Goal: Task Accomplishment & Management: Manage account settings

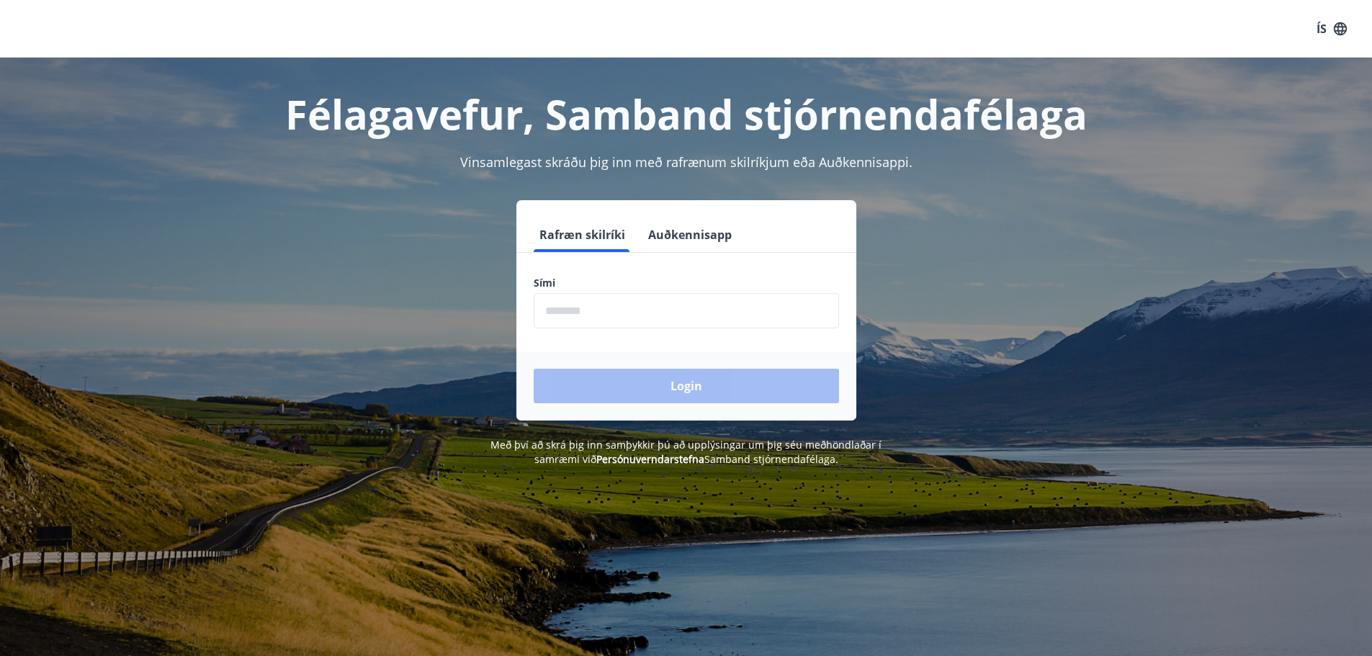
click at [650, 315] on input "phone" at bounding box center [686, 310] width 305 height 35
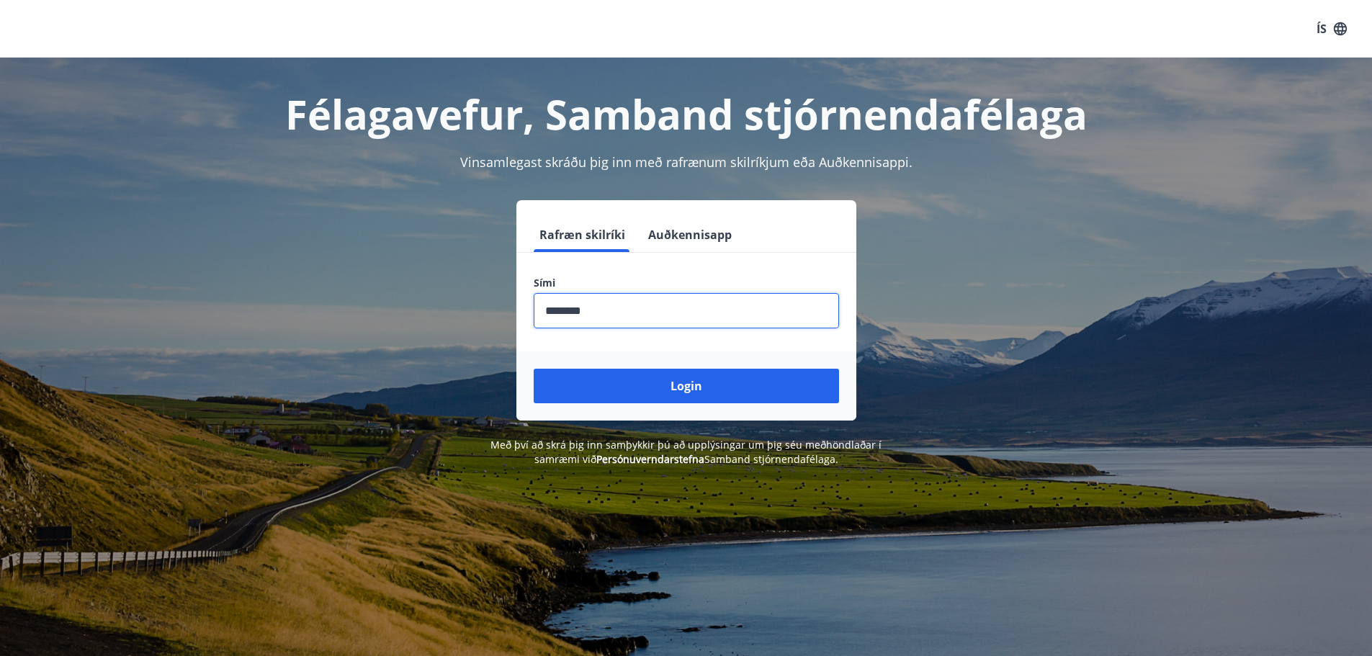
type input "********"
click at [534, 369] on button "Login" at bounding box center [686, 386] width 305 height 35
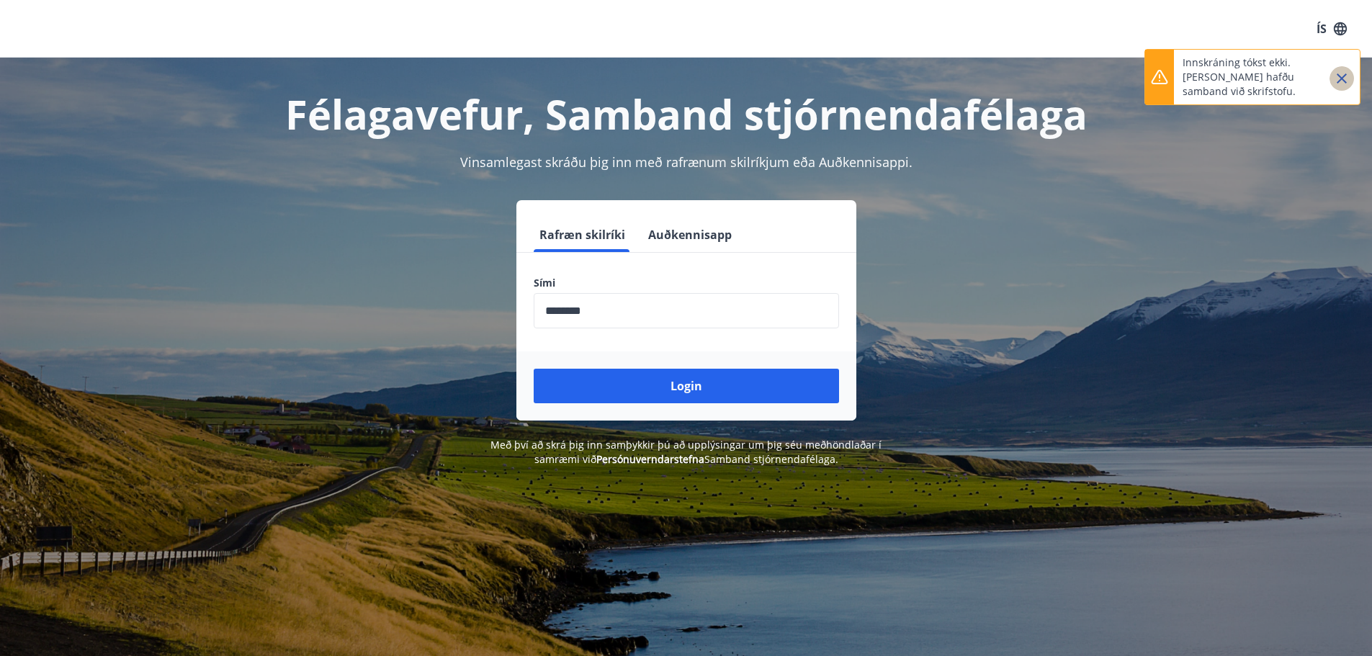
click at [1342, 80] on icon "Close" at bounding box center [1341, 78] width 10 height 10
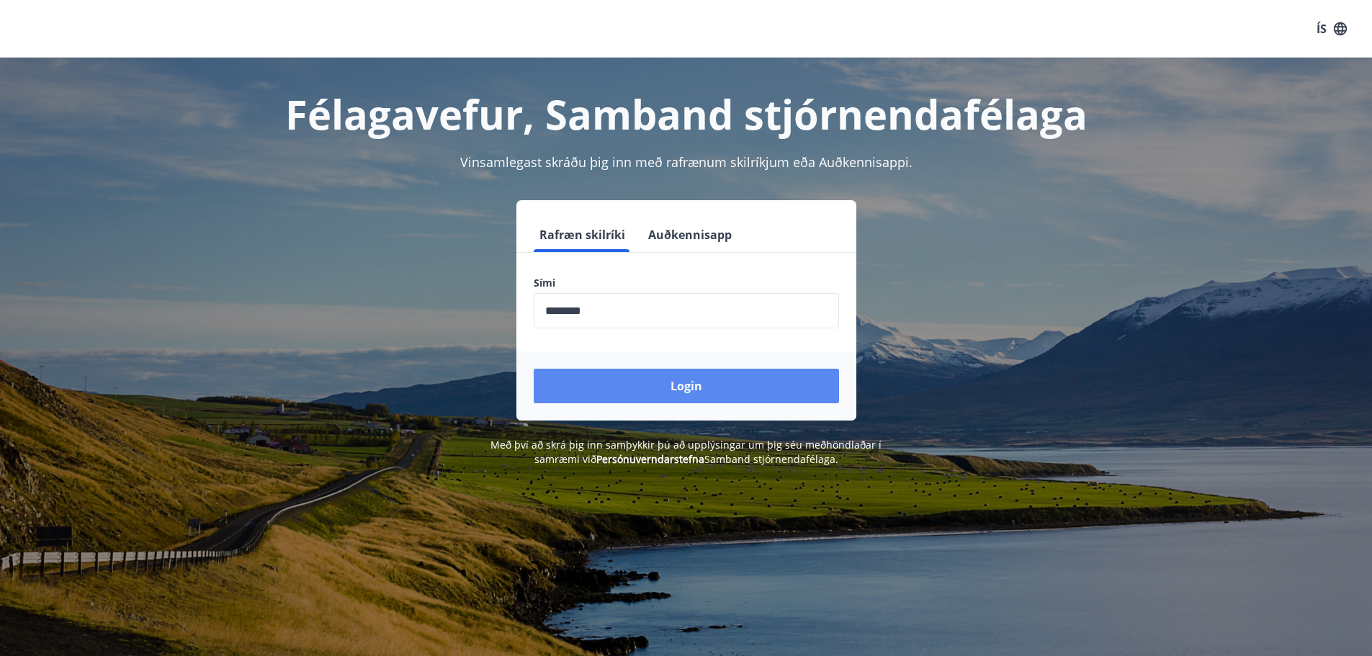
click at [773, 372] on button "Login" at bounding box center [686, 386] width 305 height 35
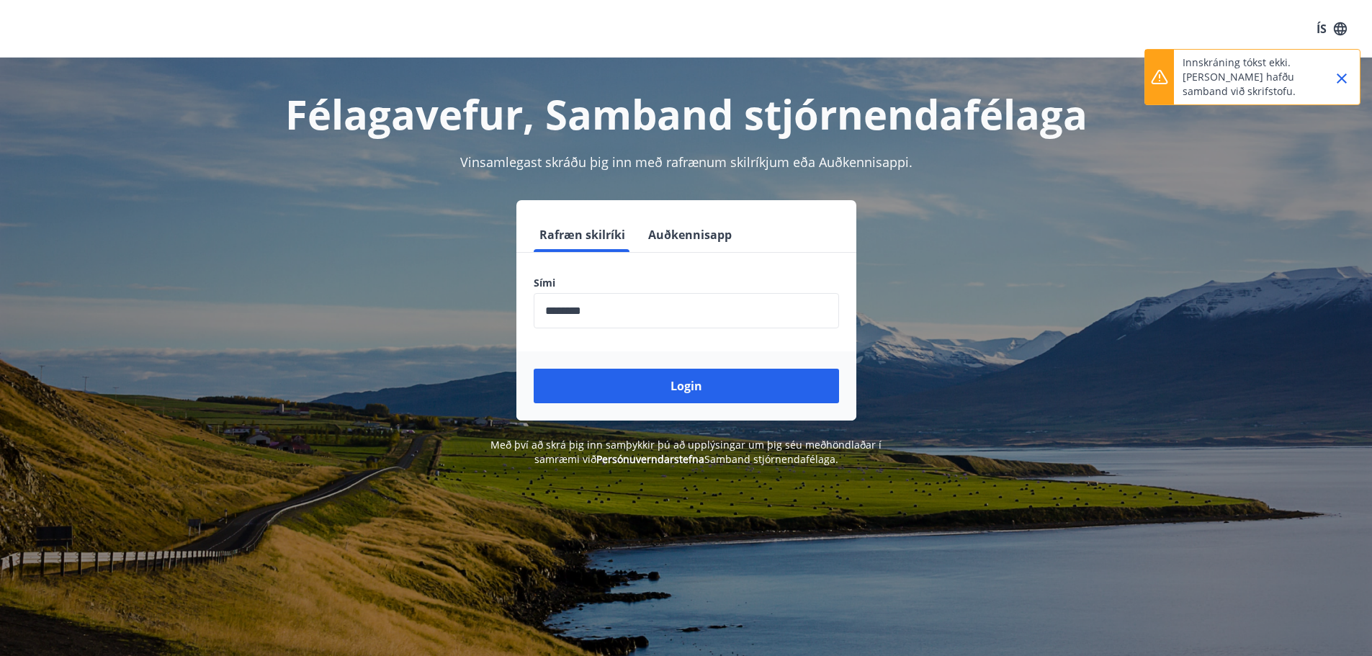
click at [1349, 83] on icon "Close" at bounding box center [1341, 78] width 17 height 17
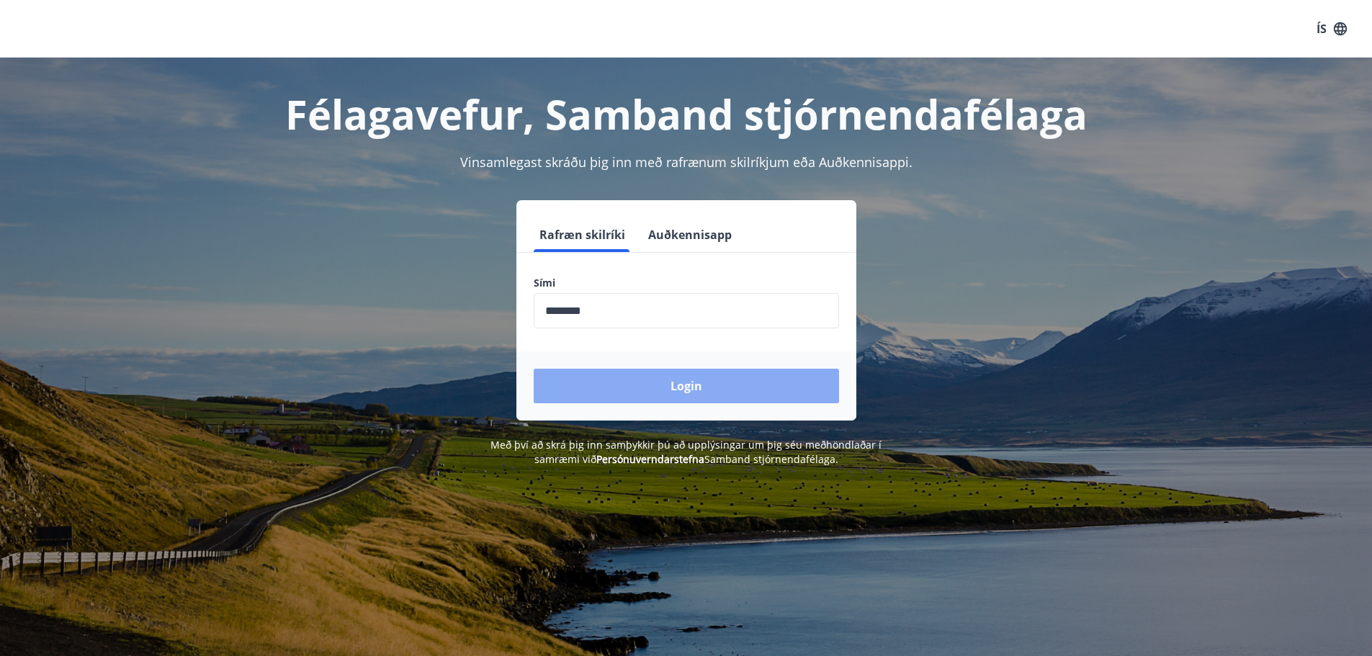
click at [647, 395] on button "Login" at bounding box center [686, 386] width 305 height 35
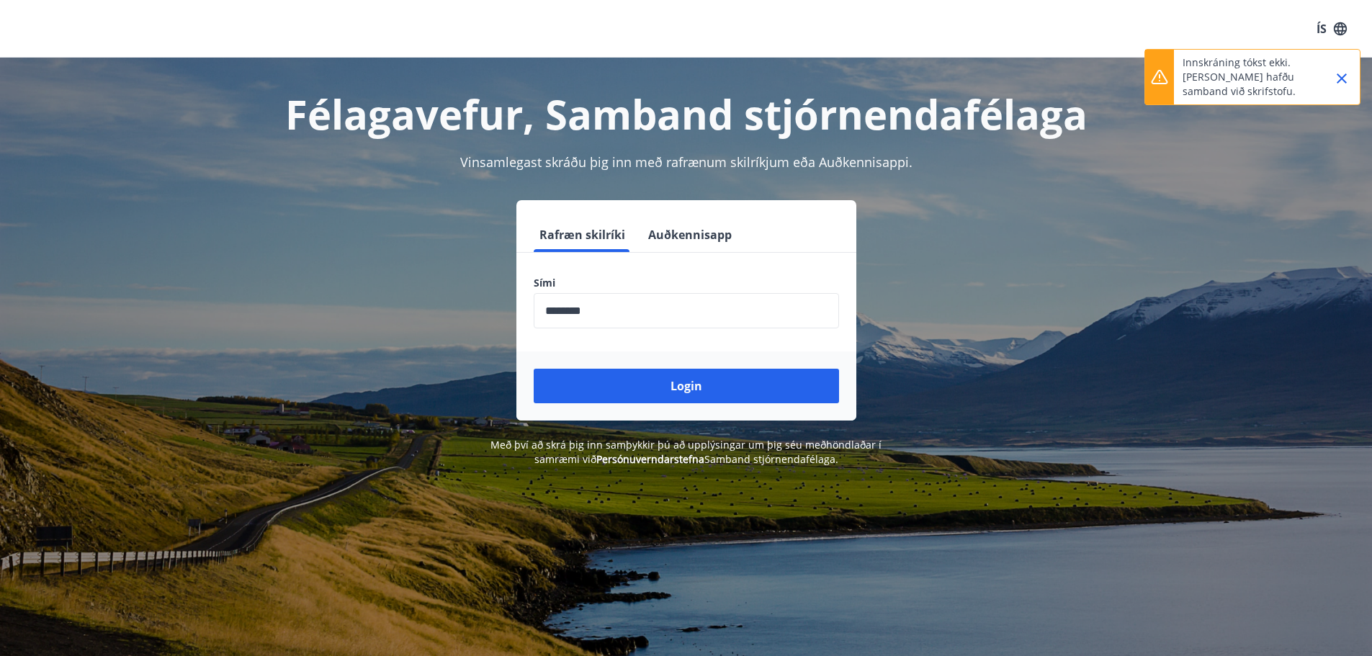
click at [1239, 87] on p "Innskráning tókst ekki. [PERSON_NAME] hafðu samband við skrifstofu." at bounding box center [1245, 76] width 127 height 43
click at [1351, 79] on button "Close" at bounding box center [1341, 78] width 24 height 24
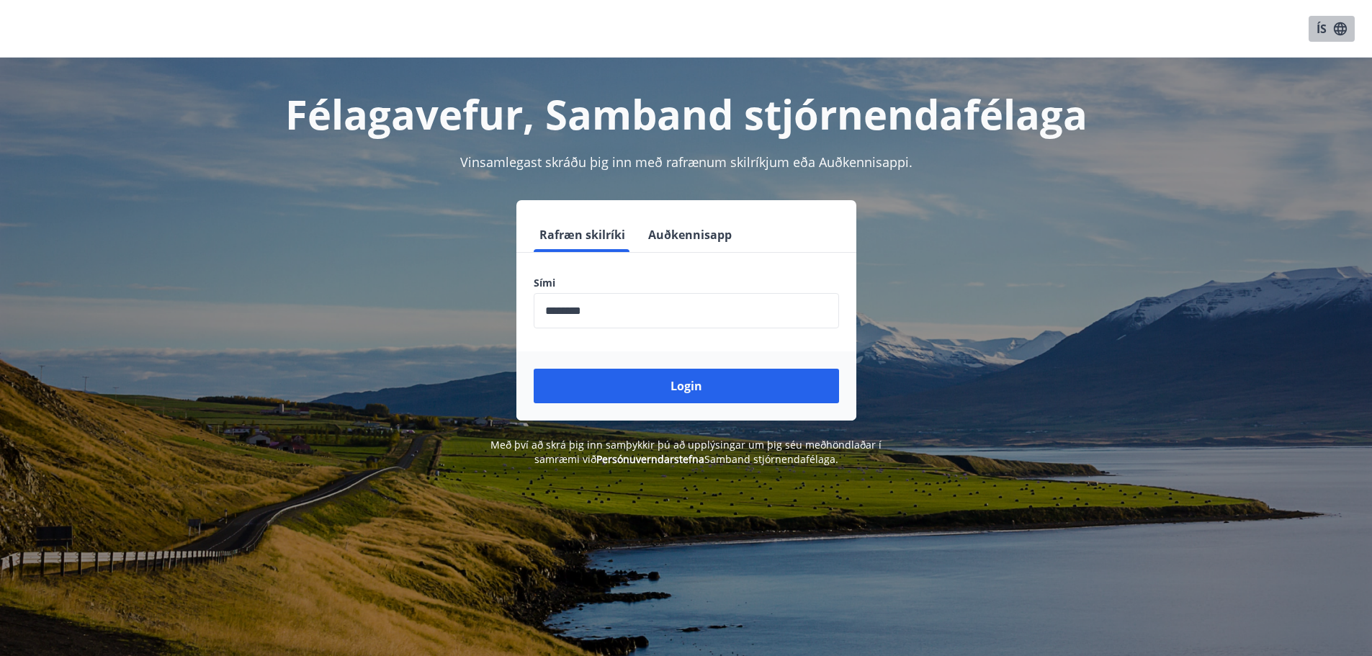
click at [1328, 35] on button "ÍS" at bounding box center [1331, 29] width 46 height 26
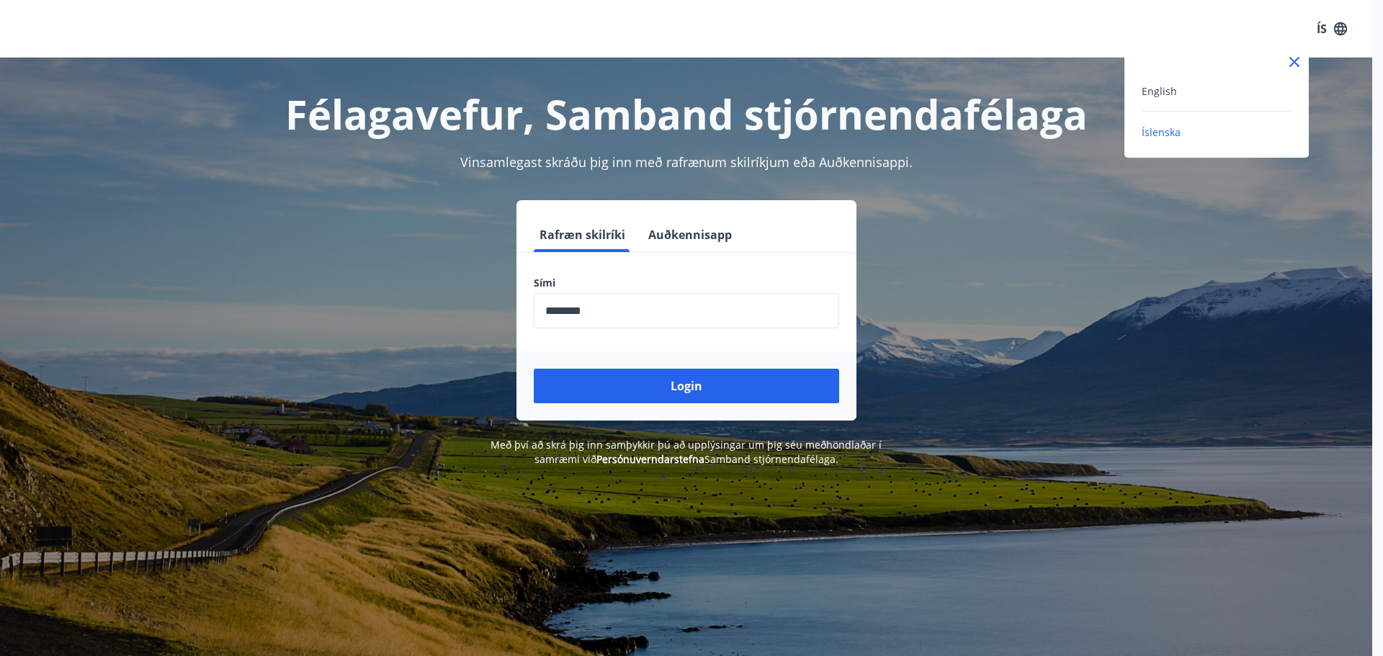
click at [1198, 81] on div "English Íslenska" at bounding box center [1216, 103] width 184 height 110
click at [1165, 86] on span "English" at bounding box center [1158, 91] width 35 height 14
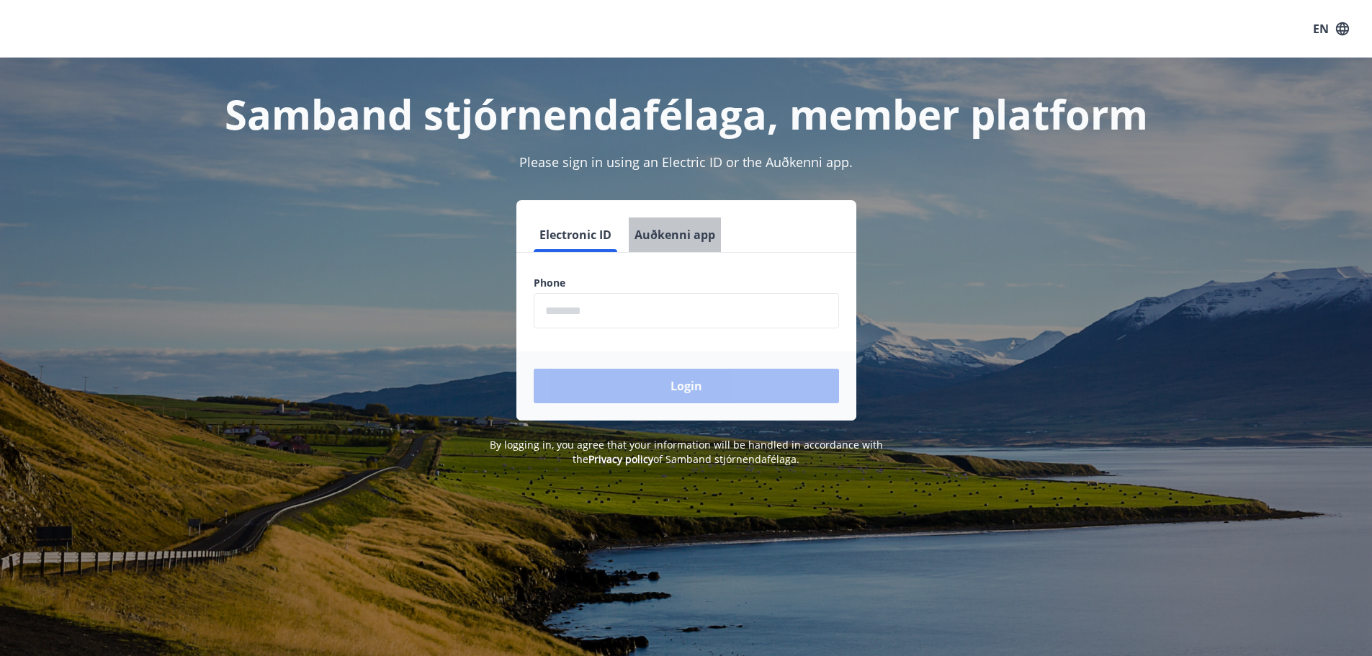
click at [669, 229] on button "Auðkenni app" at bounding box center [675, 234] width 92 height 35
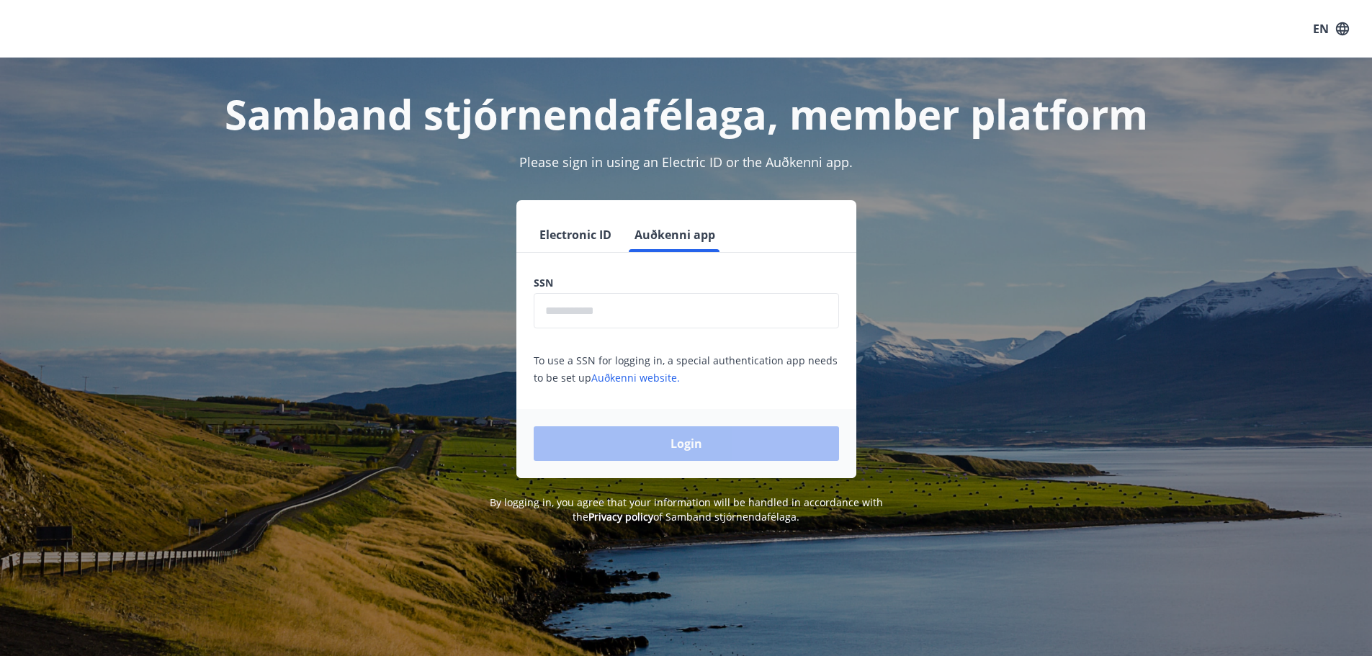
click at [573, 233] on button "Electronic ID" at bounding box center [576, 234] width 84 height 35
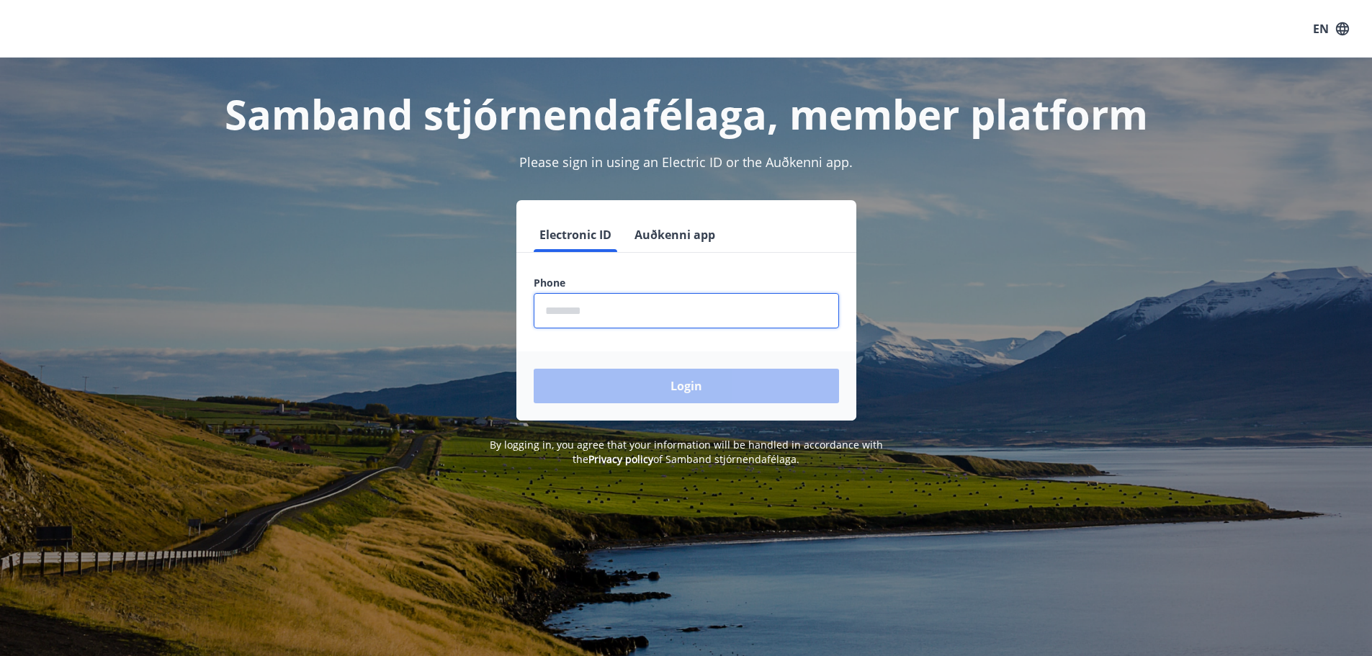
click at [633, 326] on input "phone" at bounding box center [686, 310] width 305 height 35
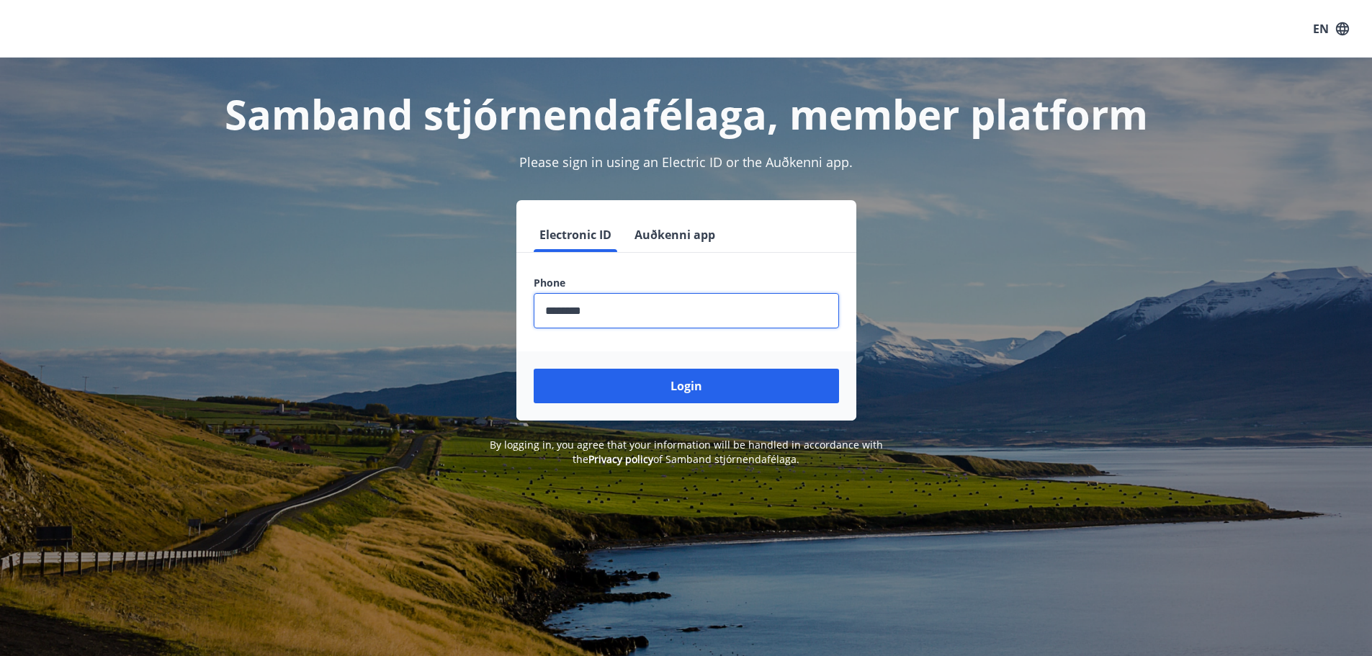
type input "********"
click at [534, 369] on button "Login" at bounding box center [686, 386] width 305 height 35
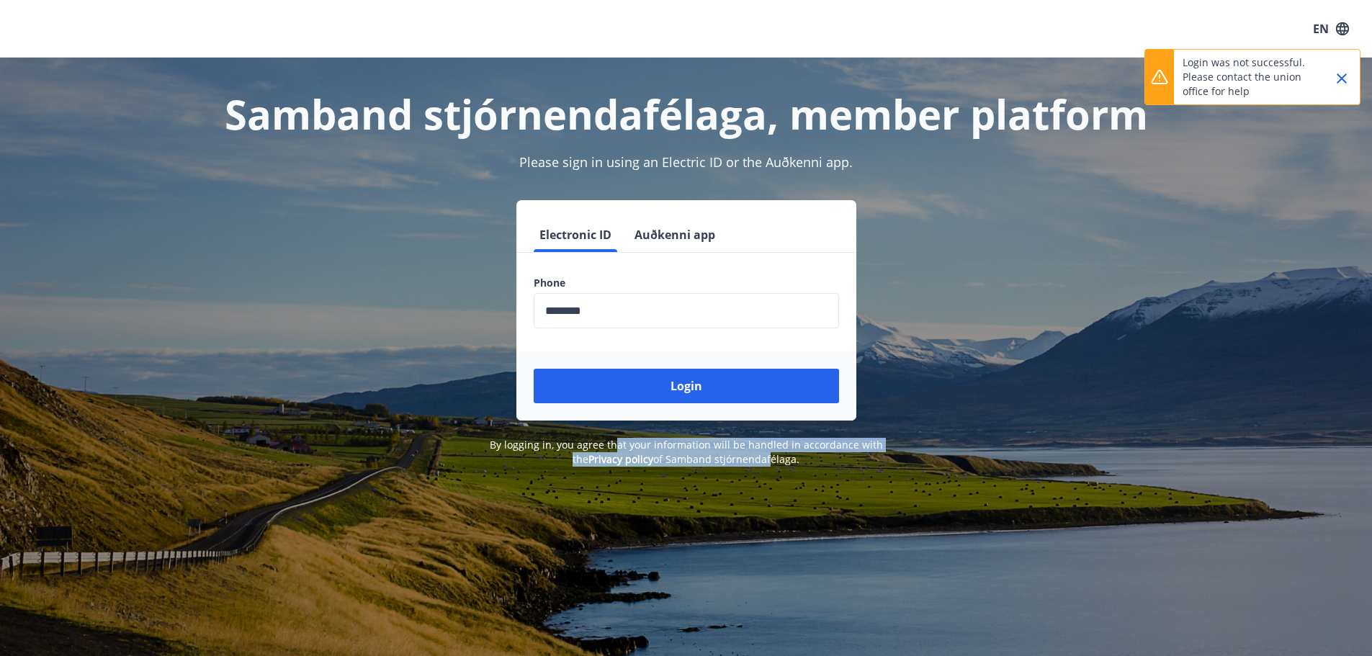
drag, startPoint x: 611, startPoint y: 449, endPoint x: 770, endPoint y: 472, distance: 160.8
click at [767, 472] on div "Samband stjórnendafélaga, member platform Please sign in using an Electric ID o…" at bounding box center [686, 386] width 1372 height 656
click at [777, 474] on div "Samband stjórnendafélaga, member platform Please sign in using an Electric ID o…" at bounding box center [686, 386] width 1372 height 656
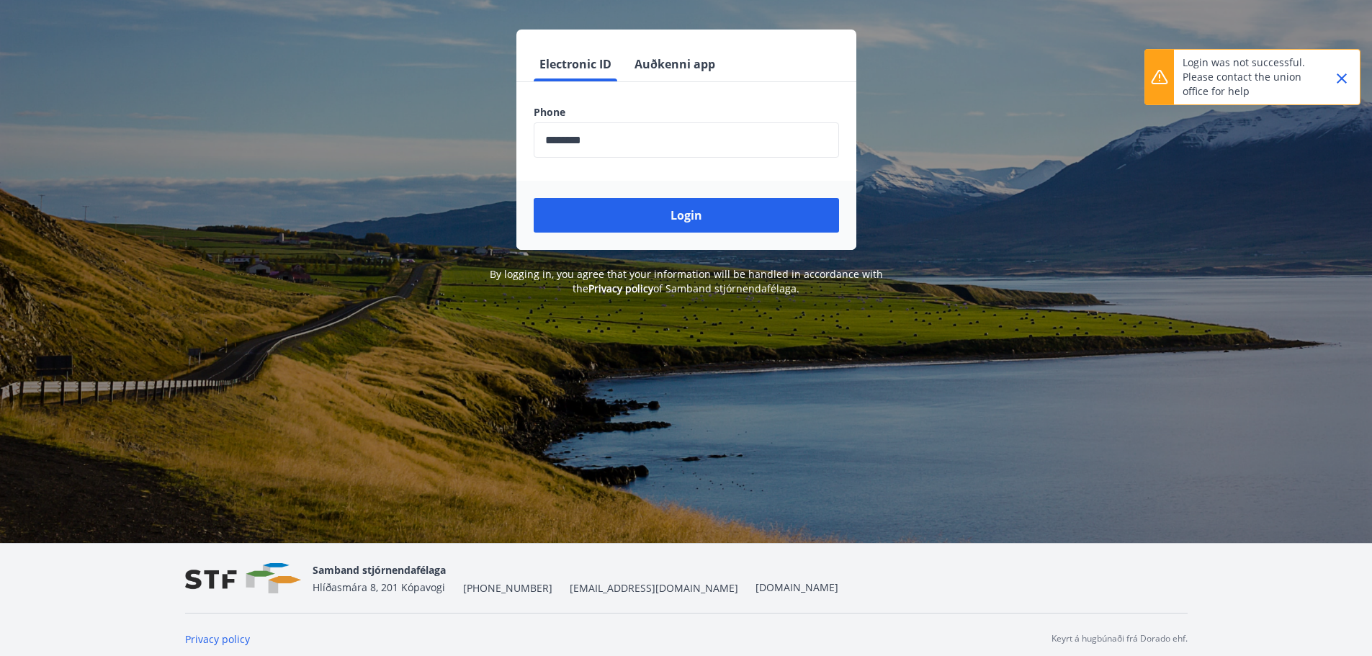
scroll to position [179, 0]
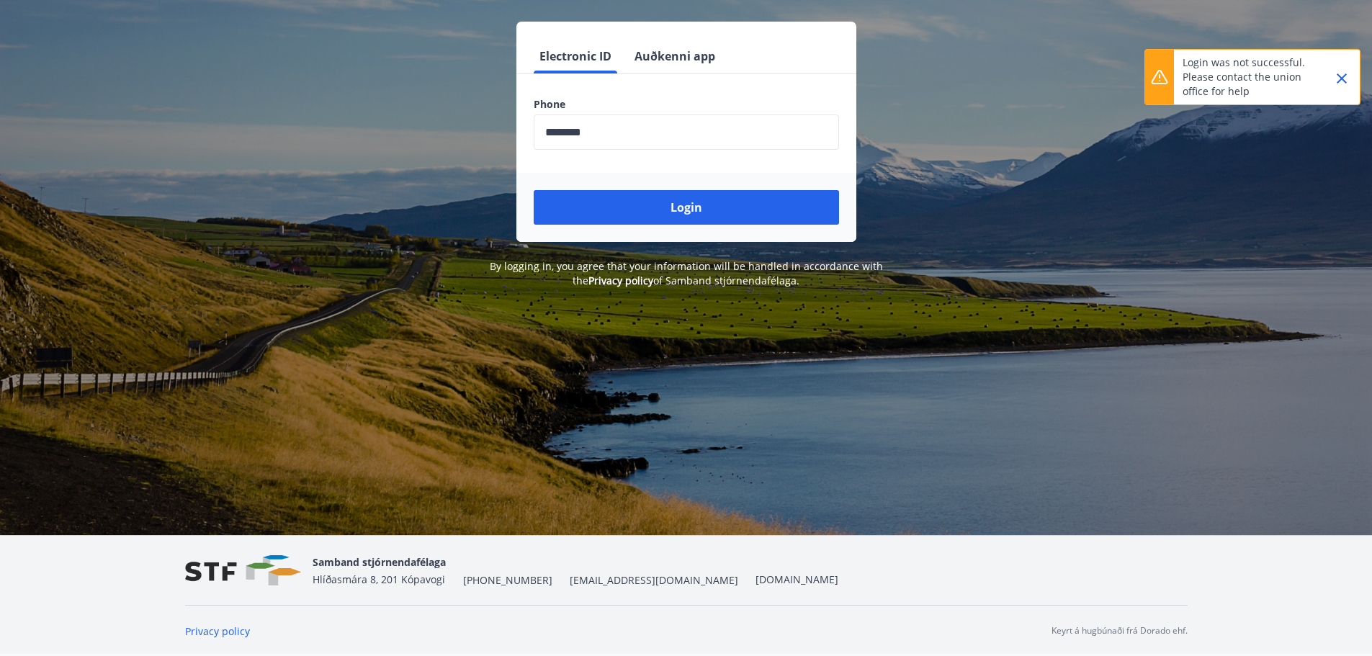
click at [570, 580] on span "[EMAIL_ADDRESS][DOMAIN_NAME]" at bounding box center [654, 580] width 169 height 14
